Goal: Transaction & Acquisition: Purchase product/service

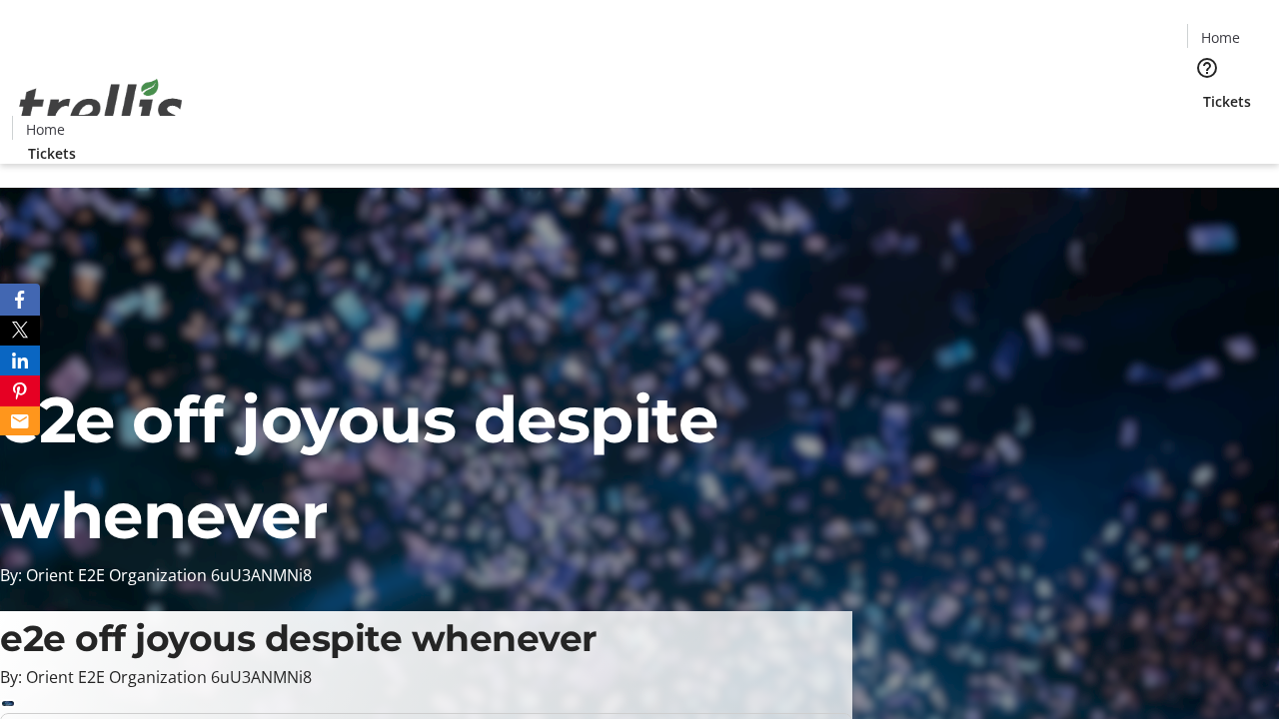
click at [1203, 91] on span "Tickets" at bounding box center [1227, 101] width 48 height 21
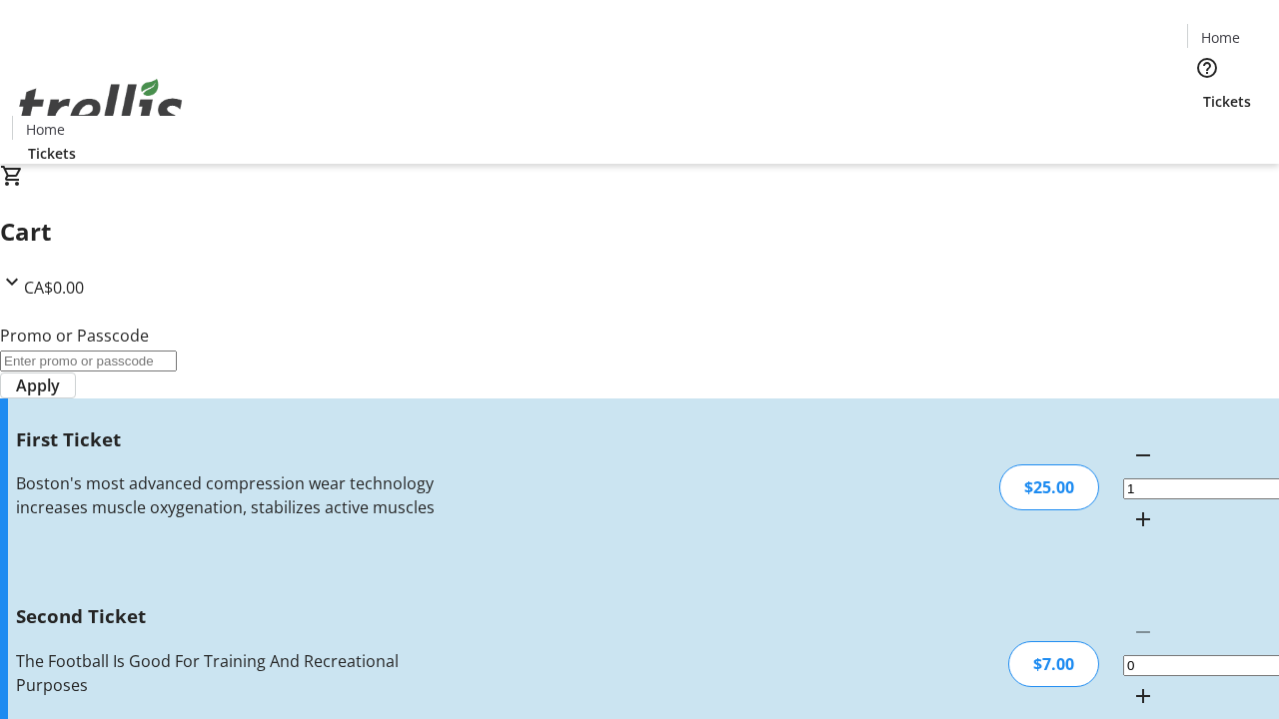
click at [1131, 684] on mat-icon "Increment by one" at bounding box center [1143, 696] width 24 height 24
type input "2"
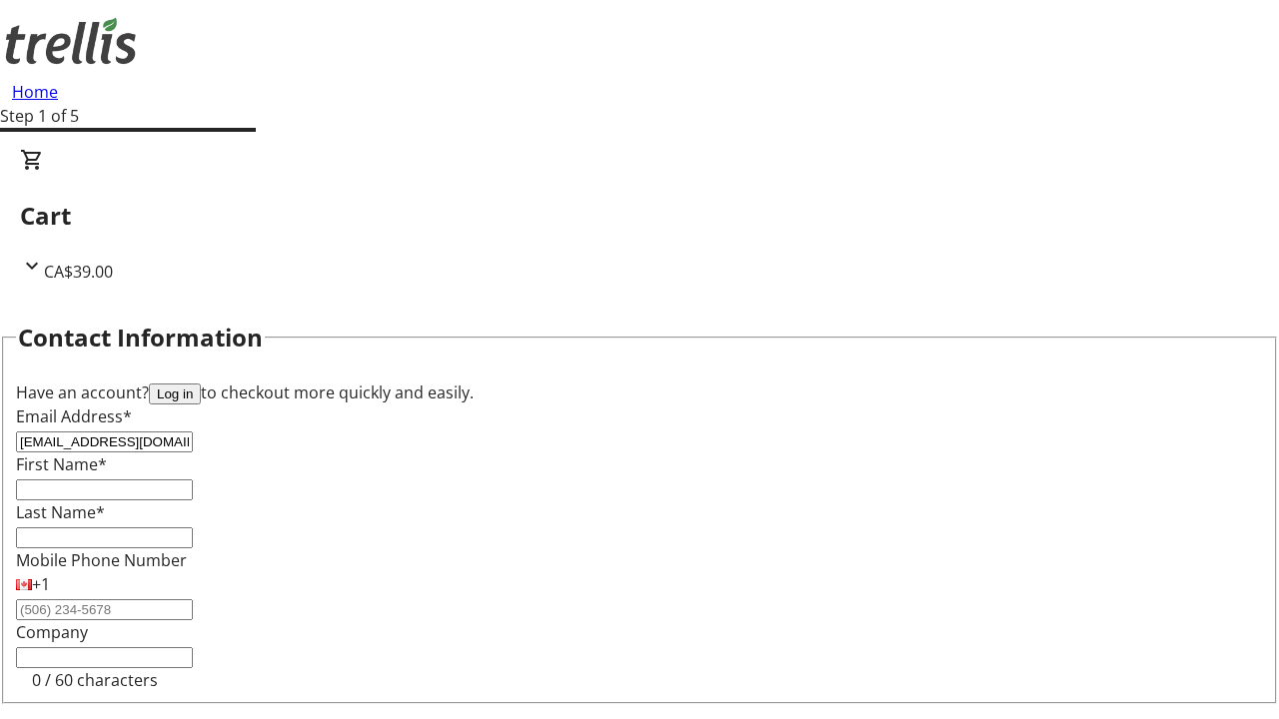
type input "[EMAIL_ADDRESS][DOMAIN_NAME]"
type input "Bella"
type input "[PERSON_NAME]"
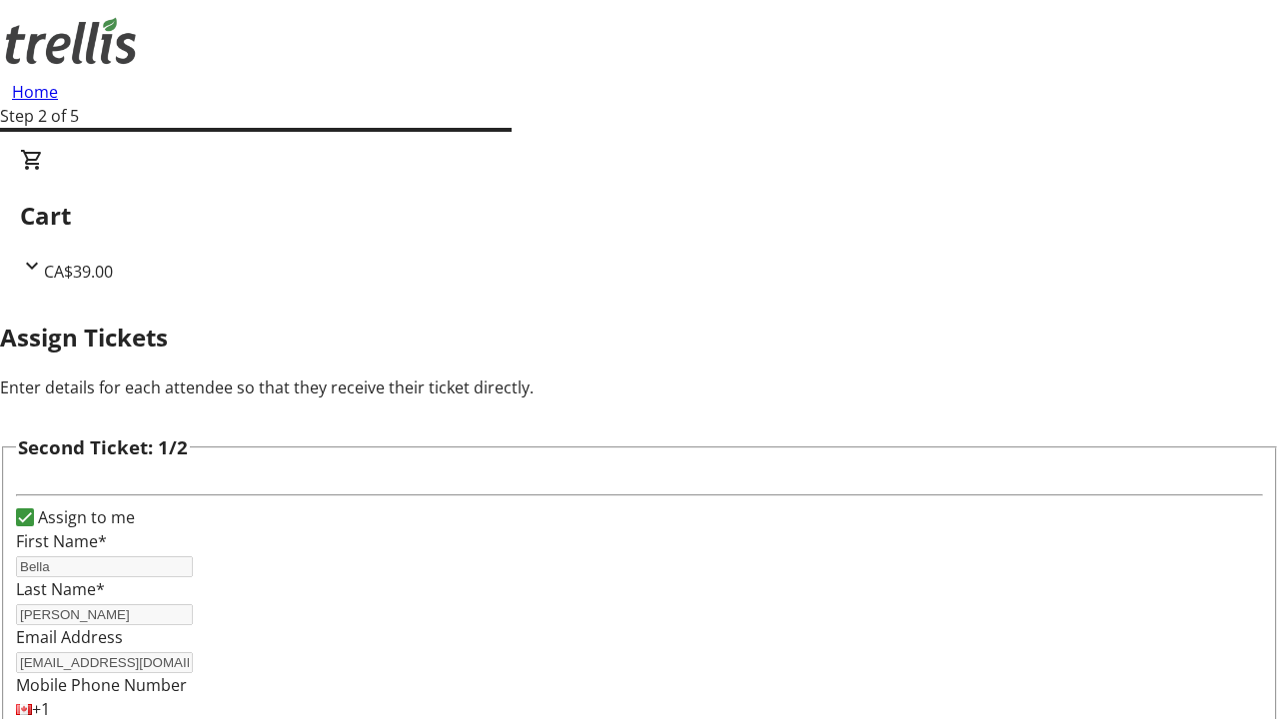
type input "[PERSON_NAME]"
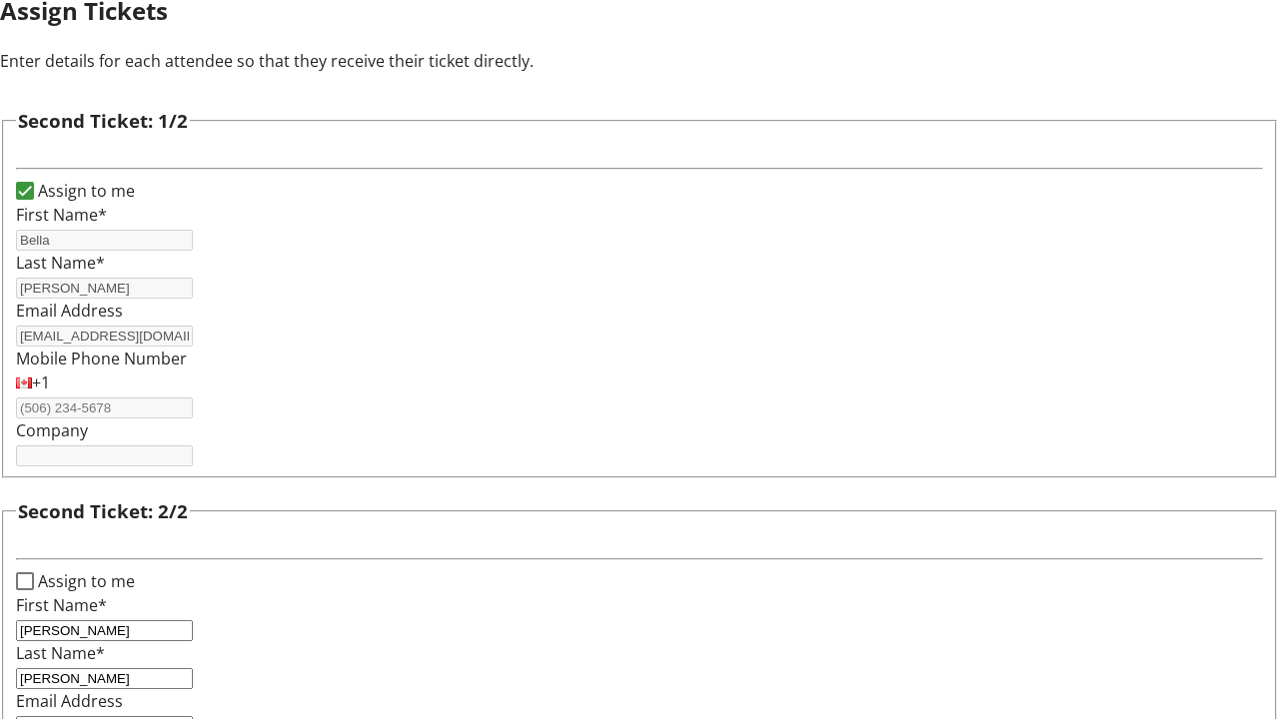
type input "[PERSON_NAME][EMAIL_ADDRESS][DOMAIN_NAME]"
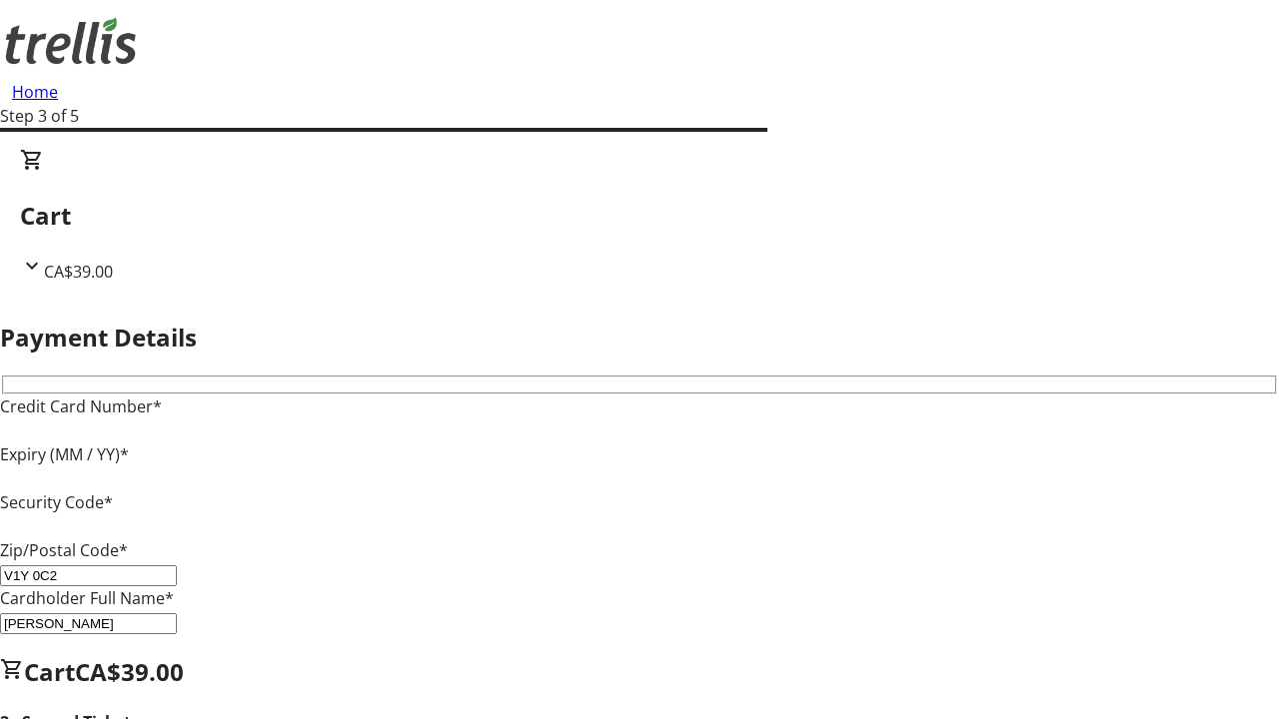
type input "V1Y 0C2"
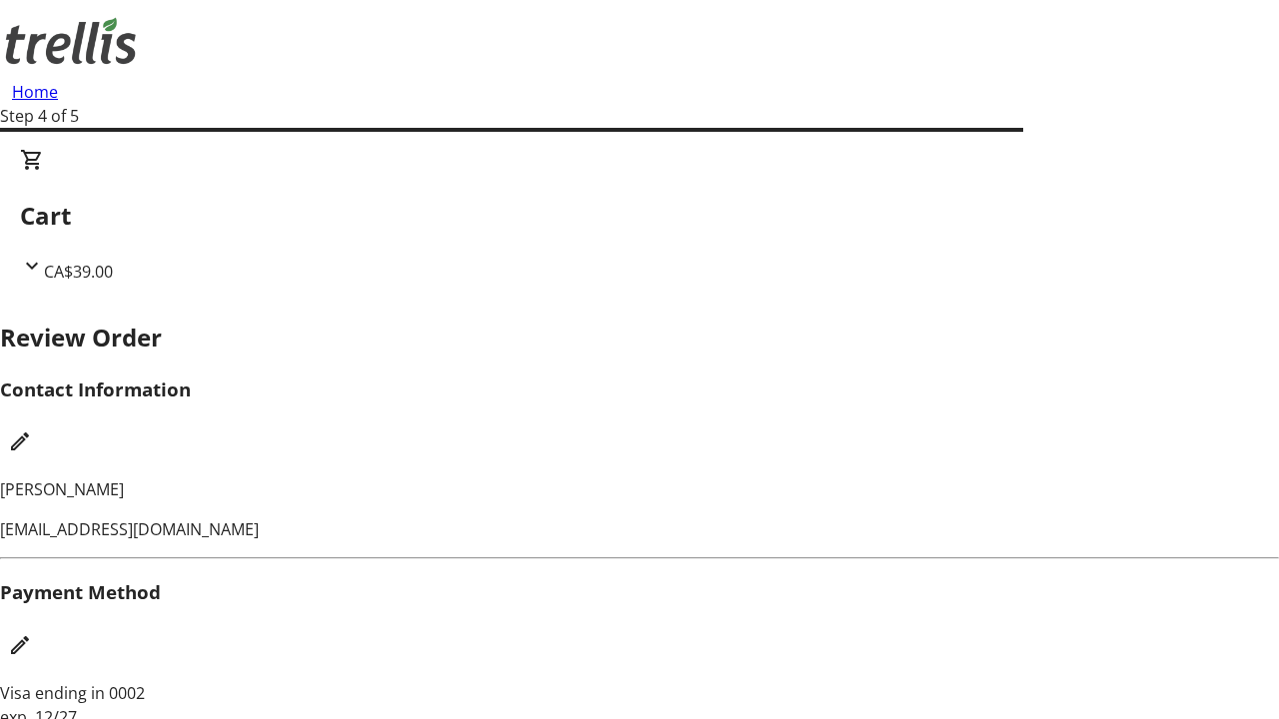
click at [32, 430] on mat-icon "Edit Contact Information" at bounding box center [20, 442] width 24 height 24
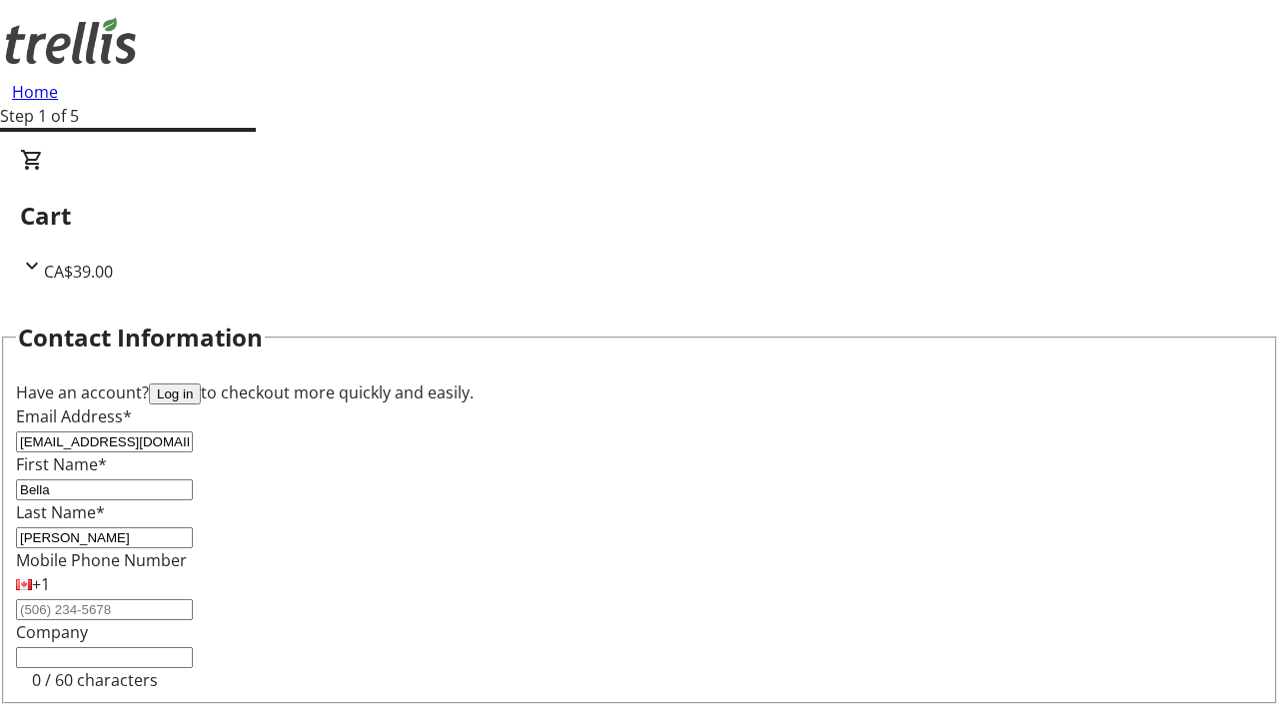
type input "[EMAIL_ADDRESS][DOMAIN_NAME]"
type input "Chauncey"
type input "[PERSON_NAME]"
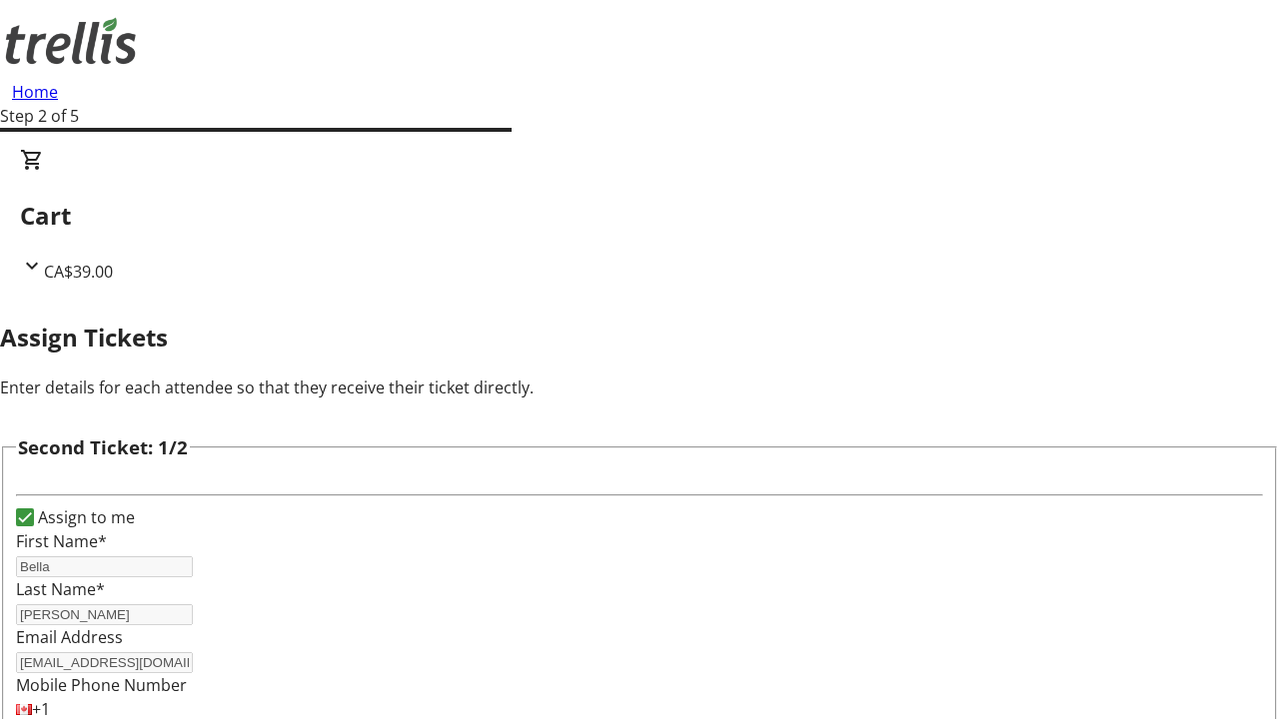
type input "New"
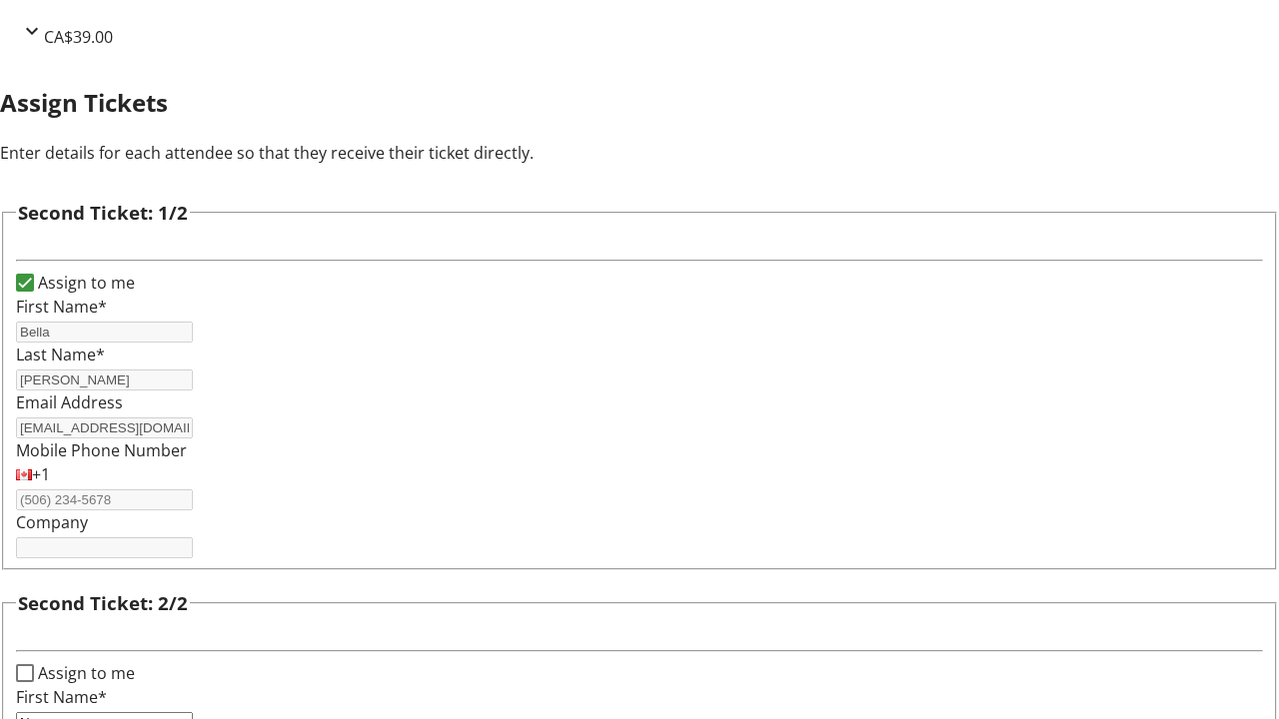
type input "Name"
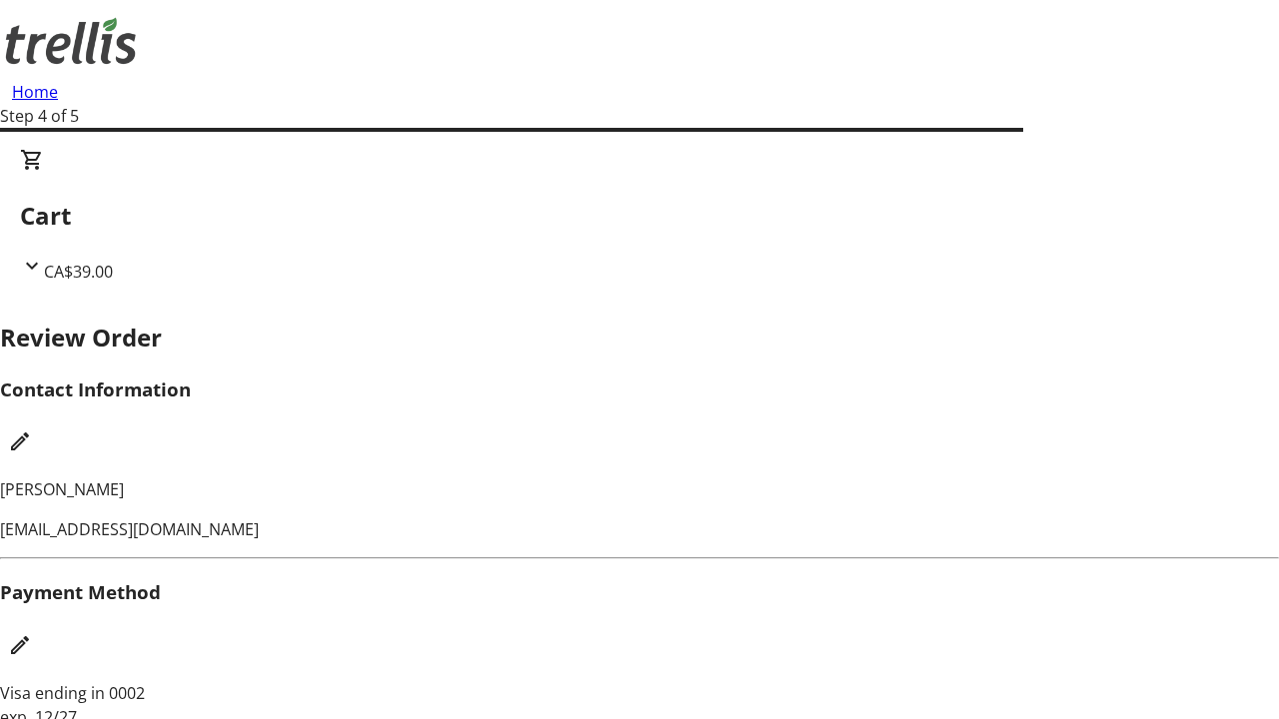
click at [32, 633] on mat-icon "Edit Payment Method" at bounding box center [20, 645] width 24 height 24
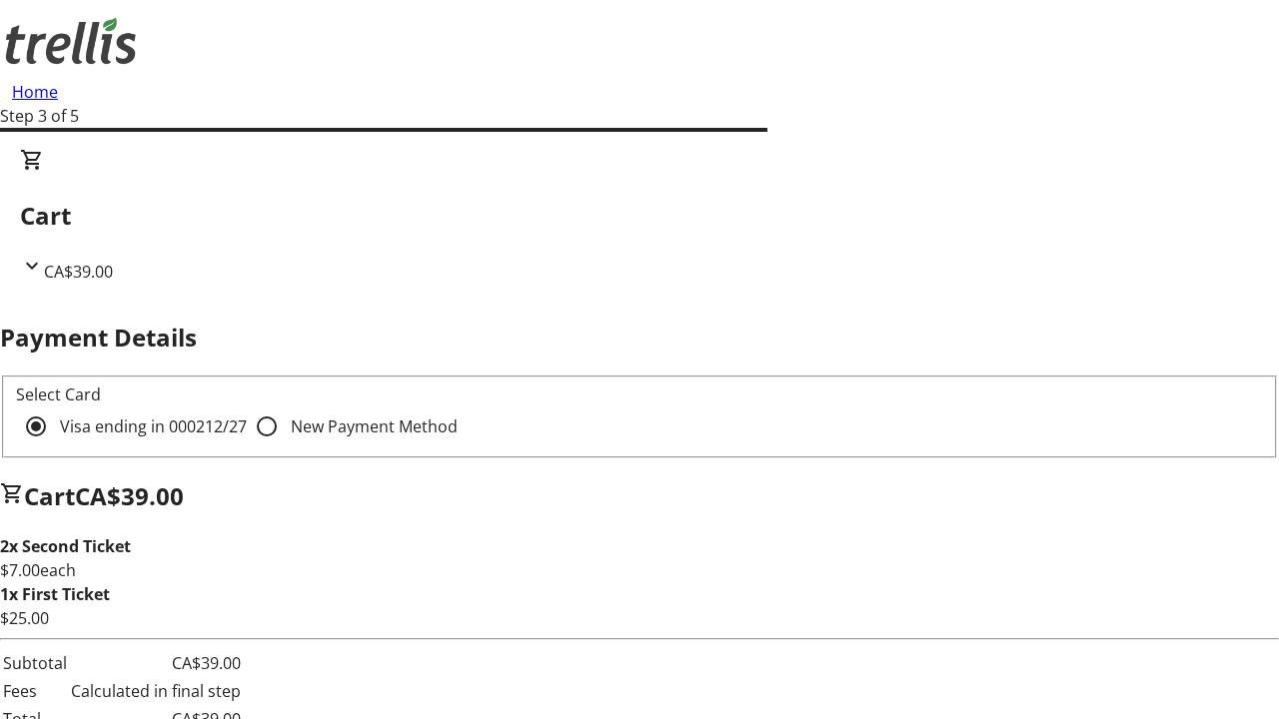
click at [247, 407] on input "New Payment Method" at bounding box center [267, 427] width 40 height 40
radio input "true"
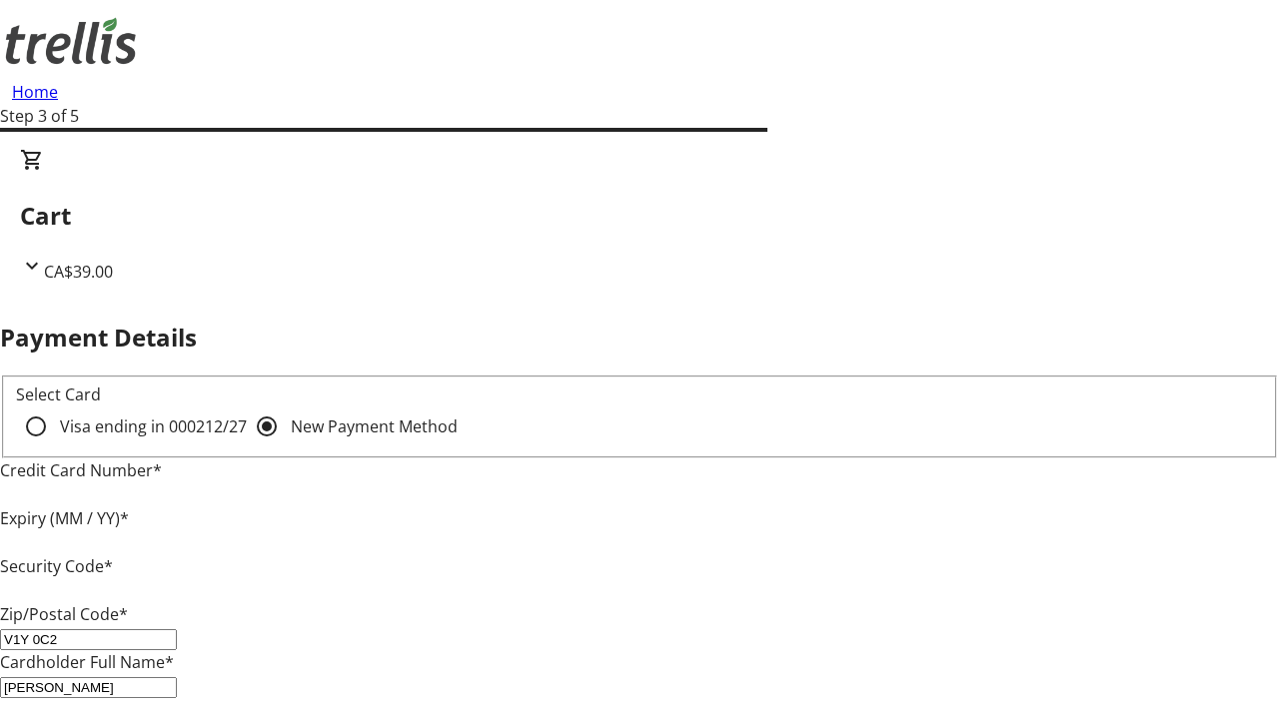
type input "V1Y 0C2"
